Goal: Transaction & Acquisition: Purchase product/service

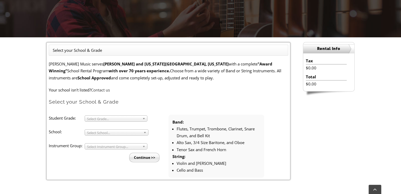
click at [122, 118] on span "Select Grade..." at bounding box center [113, 119] width 53 height 6
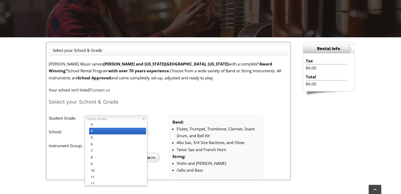
click at [110, 130] on li "4" at bounding box center [117, 131] width 57 height 7
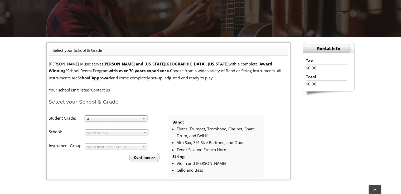
click at [110, 135] on span "Select School..." at bounding box center [114, 133] width 54 height 6
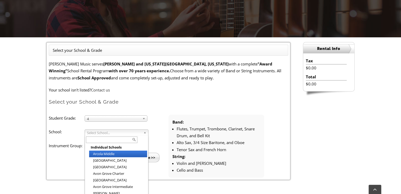
click at [110, 140] on input "text" at bounding box center [111, 140] width 51 height 7
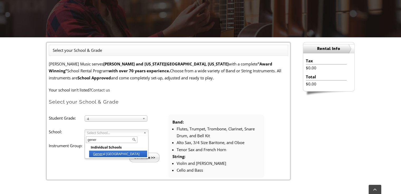
type input "gener"
click at [115, 154] on li "Gener al Wayne Elementary" at bounding box center [118, 154] width 58 height 7
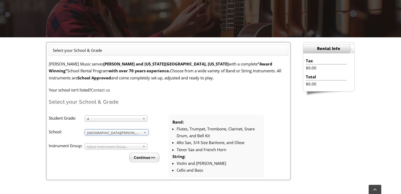
click at [119, 147] on span "Select Instrument Group..." at bounding box center [113, 147] width 53 height 6
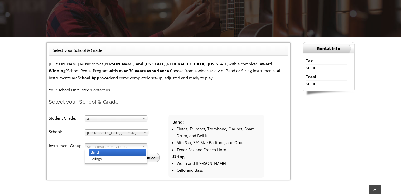
click at [119, 155] on li "Band" at bounding box center [117, 152] width 57 height 7
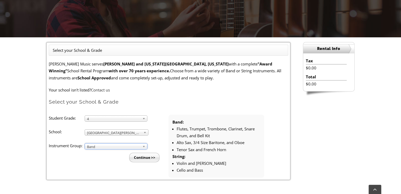
click at [138, 155] on input "Continue >>" at bounding box center [144, 157] width 30 height 9
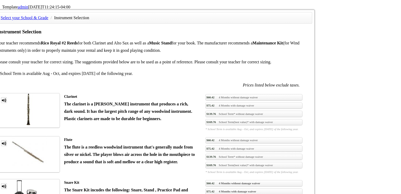
scroll to position [369, 0]
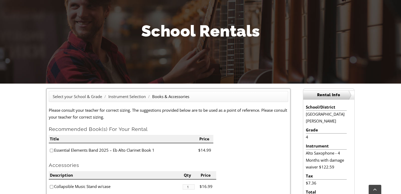
scroll to position [132, 0]
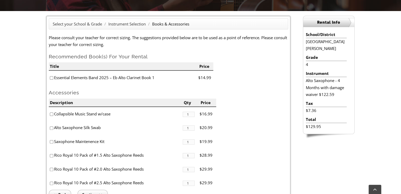
drag, startPoint x: 56, startPoint y: 78, endPoint x: 156, endPoint y: 75, distance: 99.9
click at [156, 76] on li "Essential Elements Band 2025 – Eb Alto Clarinet Book 1" at bounding box center [123, 78] width 149 height 14
copy li "ssential Elements Band 2025 – Eb Alto Clarinet Book 1"
click at [138, 76] on li "Essential Elements Band 2025 – Eb Alto Clarinet Book 1" at bounding box center [123, 78] width 149 height 14
drag, startPoint x: 118, startPoint y: 76, endPoint x: 143, endPoint y: 76, distance: 25.8
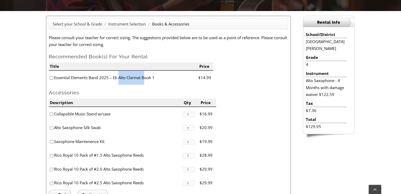
click at [143, 76] on li "Essential Elements Band 2025 – Eb Alto Clarinet Book 1" at bounding box center [123, 78] width 149 height 14
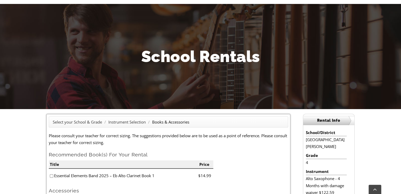
scroll to position [0, 0]
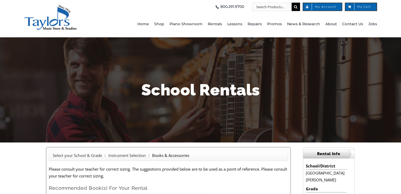
click at [262, 10] on input "Search for:" at bounding box center [272, 7] width 40 height 8
type input "music stand"
click at [291, 3] on input "" at bounding box center [295, 7] width 8 height 8
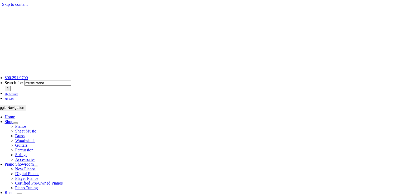
drag, startPoint x: 201, startPoint y: 91, endPoint x: 257, endPoint y: 90, distance: 55.9
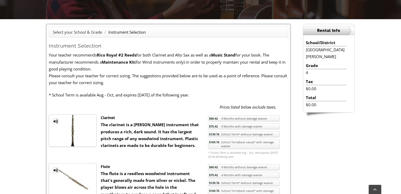
scroll to position [132, 0]
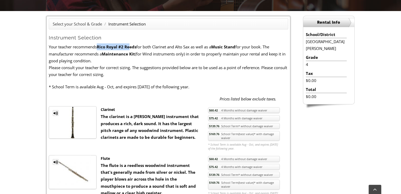
drag, startPoint x: 99, startPoint y: 46, endPoint x: 131, endPoint y: 50, distance: 31.5
drag, startPoint x: 75, startPoint y: 52, endPoint x: 159, endPoint y: 59, distance: 84.1
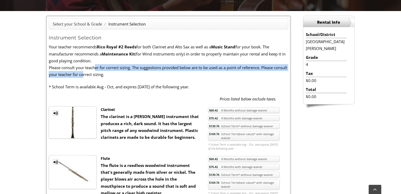
drag, startPoint x: 97, startPoint y: 70, endPoint x: 98, endPoint y: 73, distance: 2.7
click at [98, 73] on p "Please consult your teacher for correct sizing. The suggestions provided below …" at bounding box center [168, 71] width 239 height 14
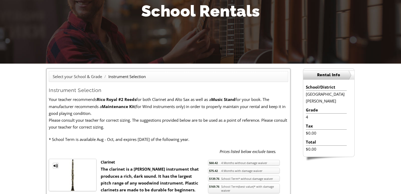
scroll to position [0, 0]
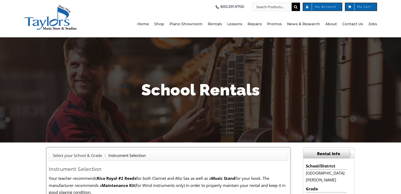
click at [46, 25] on img "taylors-music-store-west-chester" at bounding box center [50, 18] width 53 height 26
